Goal: Information Seeking & Learning: Learn about a topic

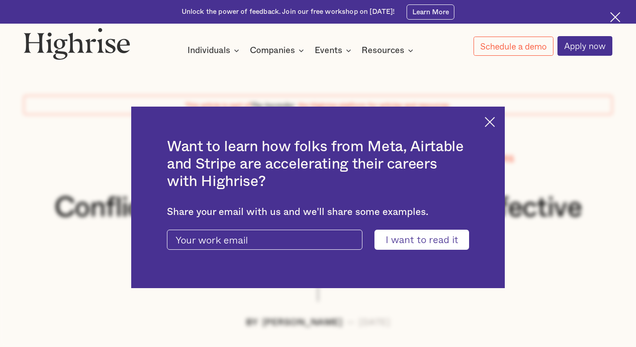
click at [483, 120] on div "Want to learn how folks from Meta, Airtable and Stripe are accelerating their c…" at bounding box center [318, 198] width 374 height 182
click at [614, 17] on img at bounding box center [615, 17] width 10 height 10
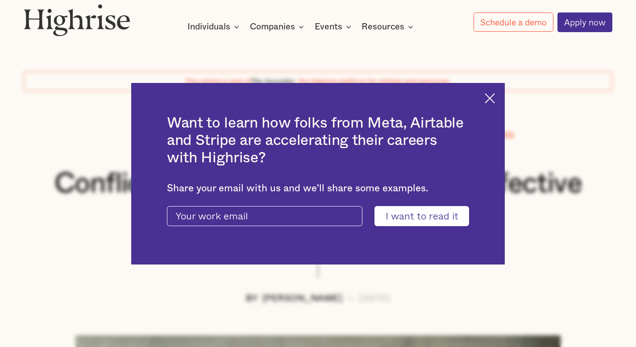
click at [495, 96] on img at bounding box center [490, 98] width 10 height 10
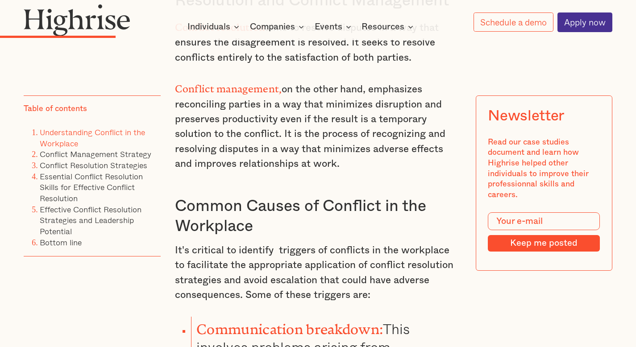
scroll to position [1680, 0]
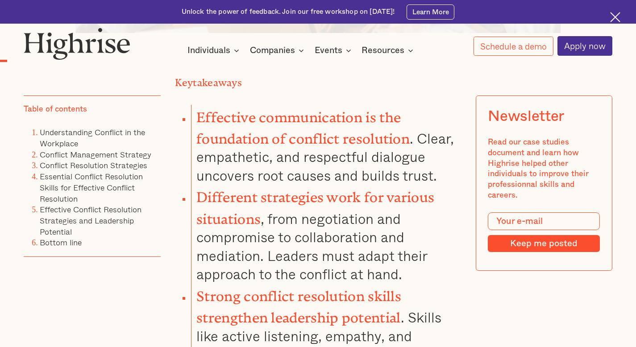
scroll to position [591, 0]
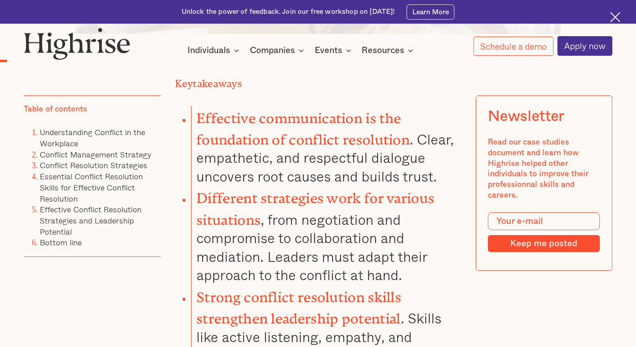
click at [345, 119] on strong "Effective communication is the foundation of conflict resolution" at bounding box center [302, 125] width 213 height 30
click at [129, 188] on link "Essential Conflict Resolution Skills for Effective Conflict Resolution" at bounding box center [91, 187] width 103 height 34
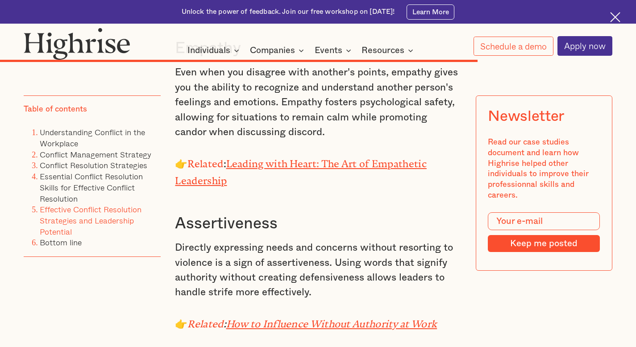
scroll to position [5482, 0]
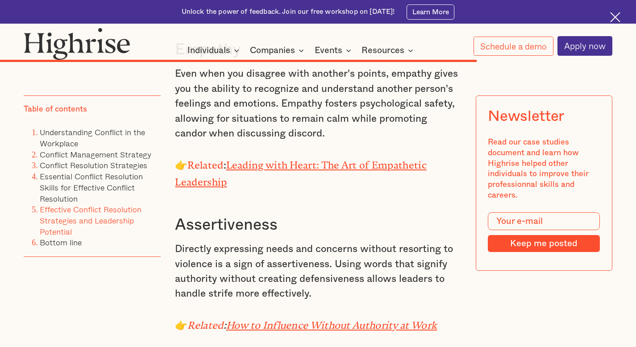
click at [140, 213] on link "Effective Conflict Resolution Strategies and Leadership Potential" at bounding box center [91, 220] width 102 height 34
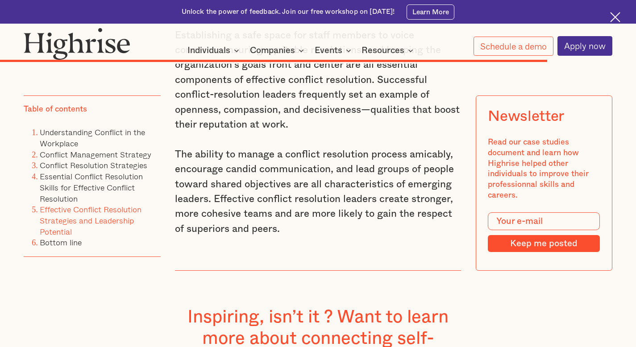
scroll to position [6221, 0]
click at [135, 169] on link "Conflict Resolution Strategies" at bounding box center [94, 165] width 108 height 13
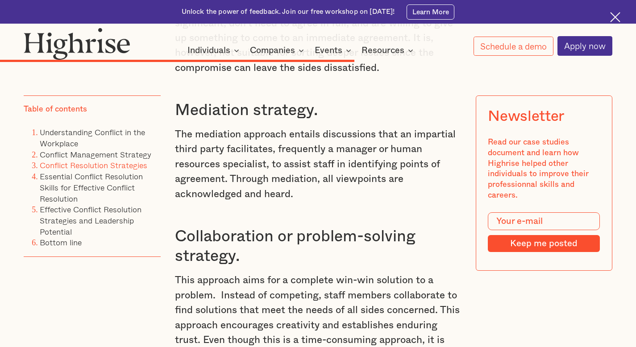
scroll to position [4211, 0]
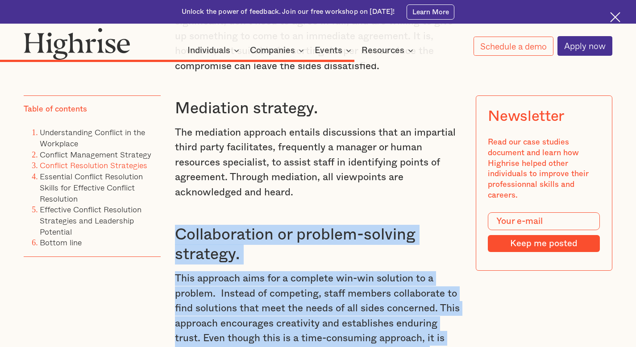
drag, startPoint x: 173, startPoint y: 183, endPoint x: 321, endPoint y: 321, distance: 201.9
copy div "Collaboration or problem-solving strategy. This approach aims for a complete wi…"
